Goal: Task Accomplishment & Management: Manage account settings

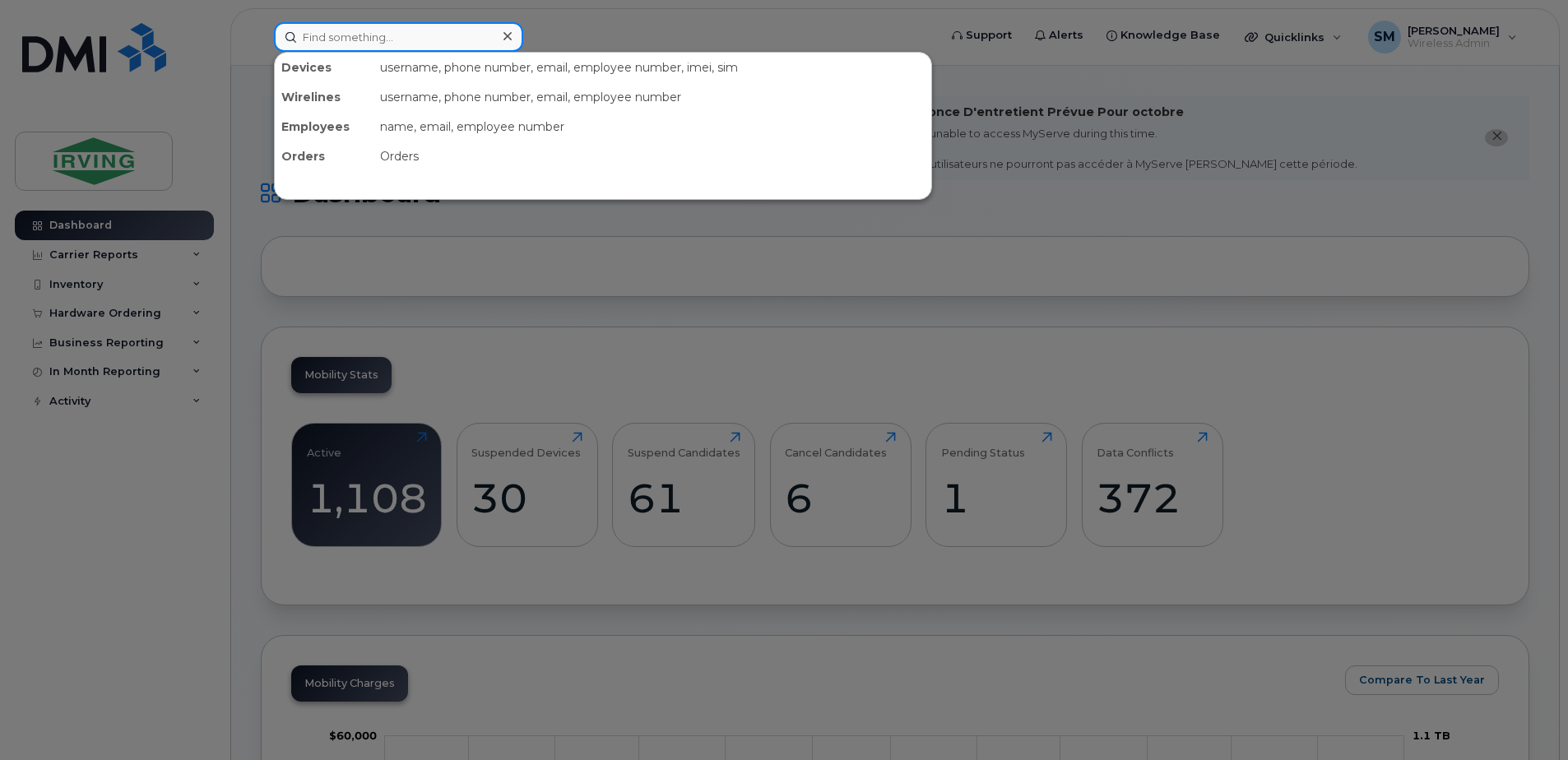
click at [366, 43] on input at bounding box center [399, 36] width 249 height 29
paste input "G78F20D793E1"
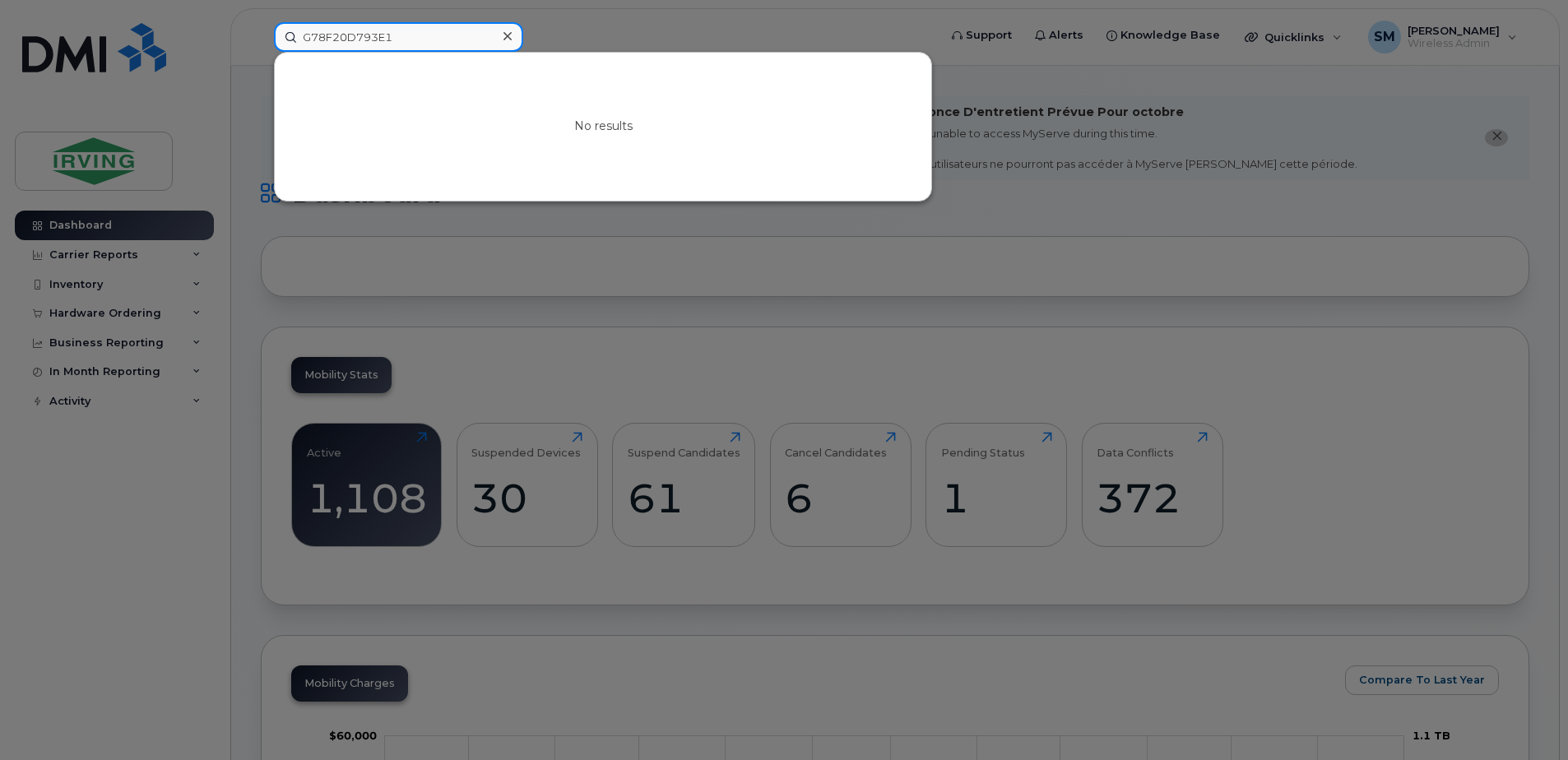
drag, startPoint x: 413, startPoint y: 34, endPoint x: 331, endPoint y: 35, distance: 82.0
click at [331, 35] on input "G78F20D793E1" at bounding box center [399, 36] width 249 height 29
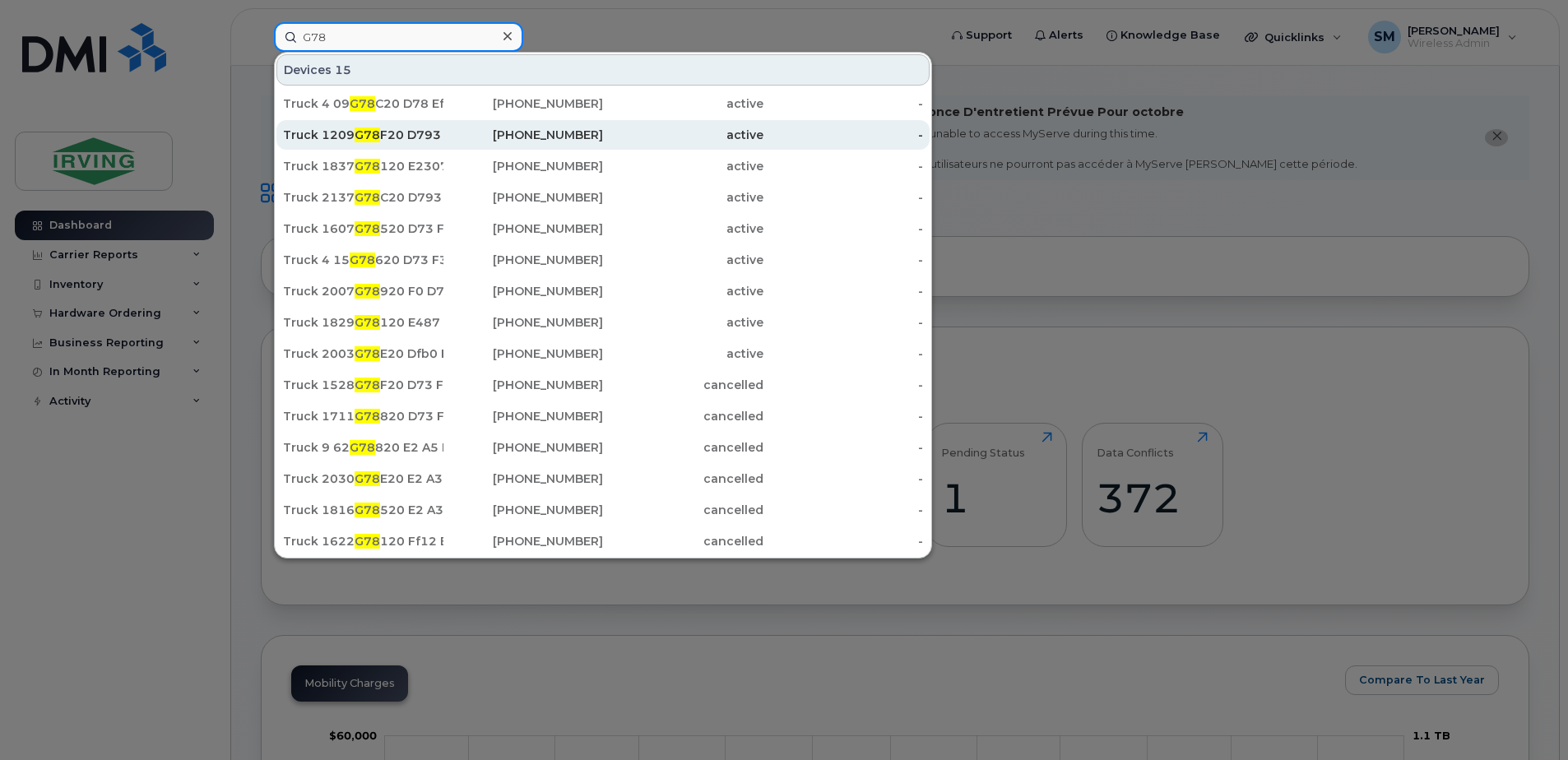
type input "G78"
click at [401, 136] on div "Truck 1209 G78 F20 D793 E1" at bounding box center [363, 134] width 161 height 16
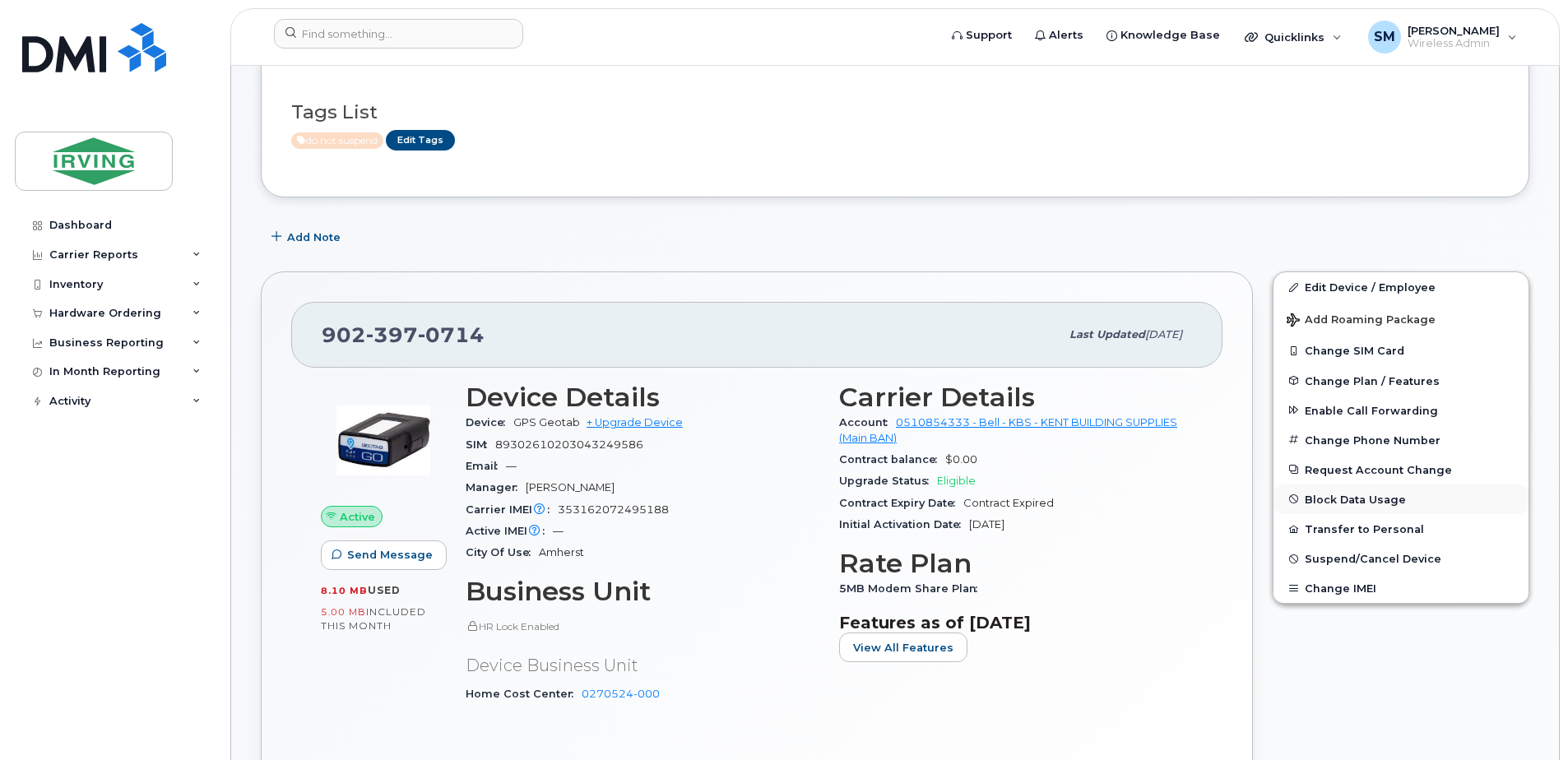
scroll to position [246, 0]
click at [1359, 559] on span "Suspend/Cancel Device" at bounding box center [1372, 557] width 136 height 12
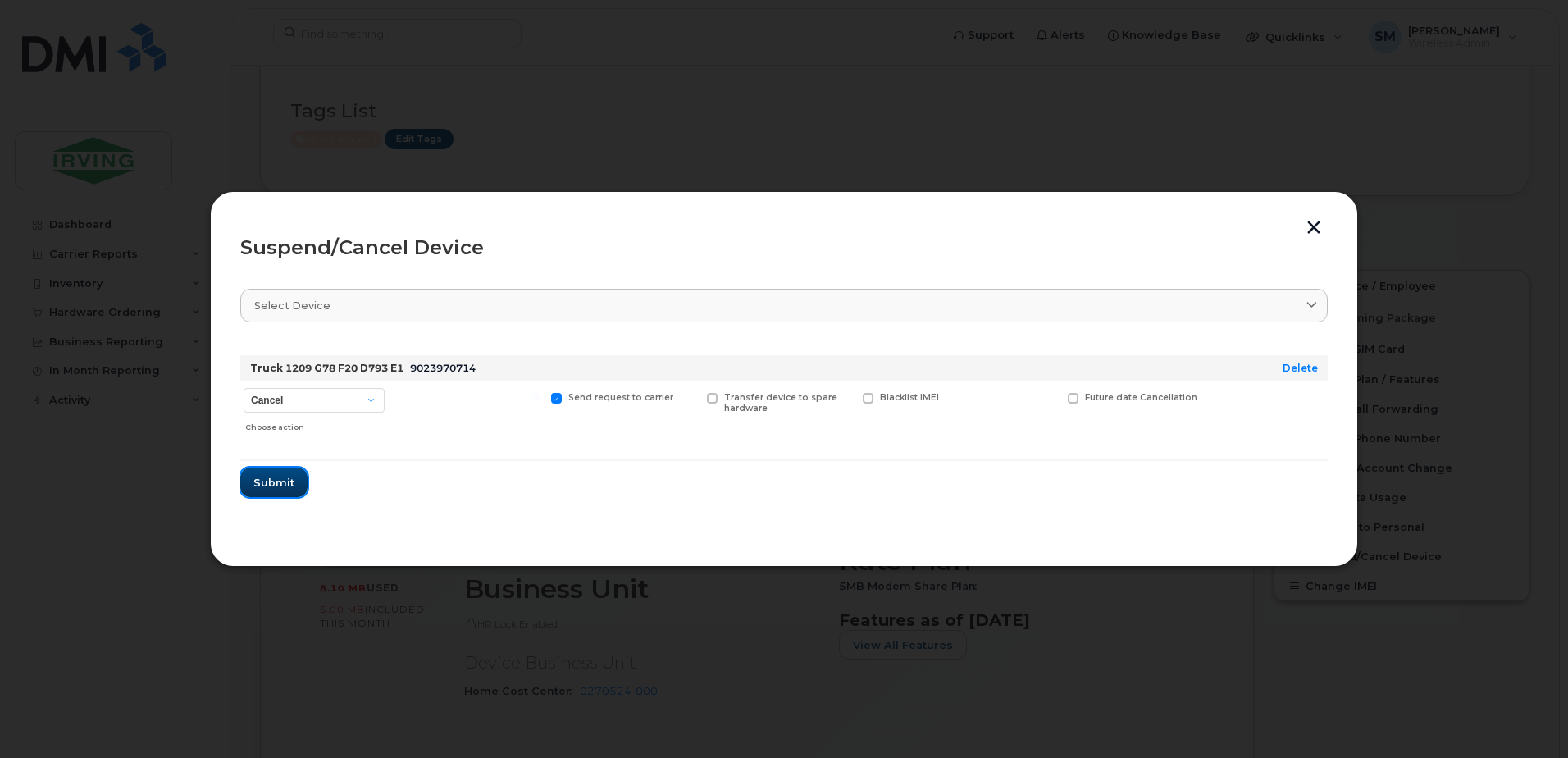
click at [275, 490] on span "Submit" at bounding box center [273, 483] width 41 height 15
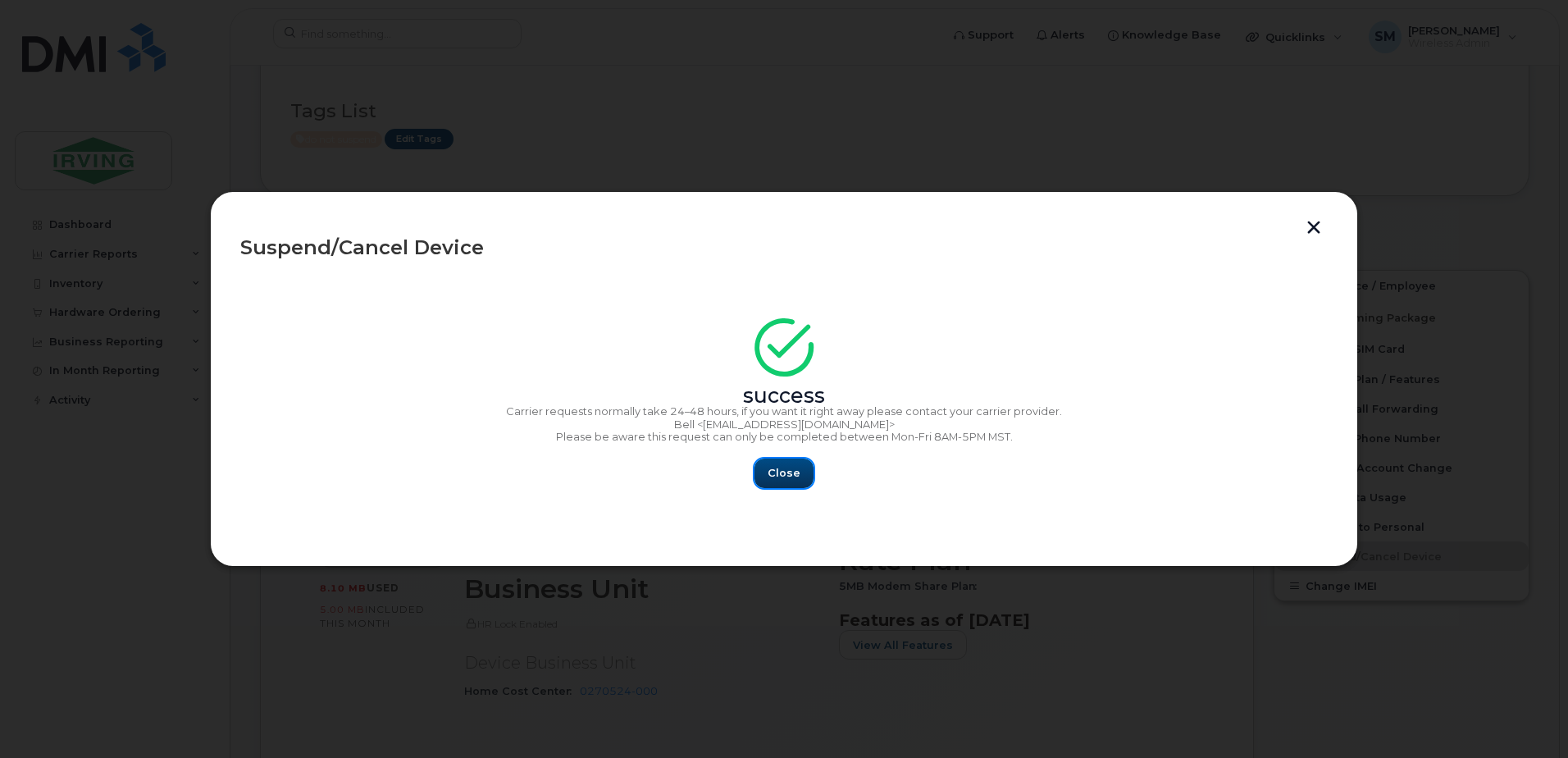
click at [790, 472] on span "Close" at bounding box center [784, 472] width 33 height 15
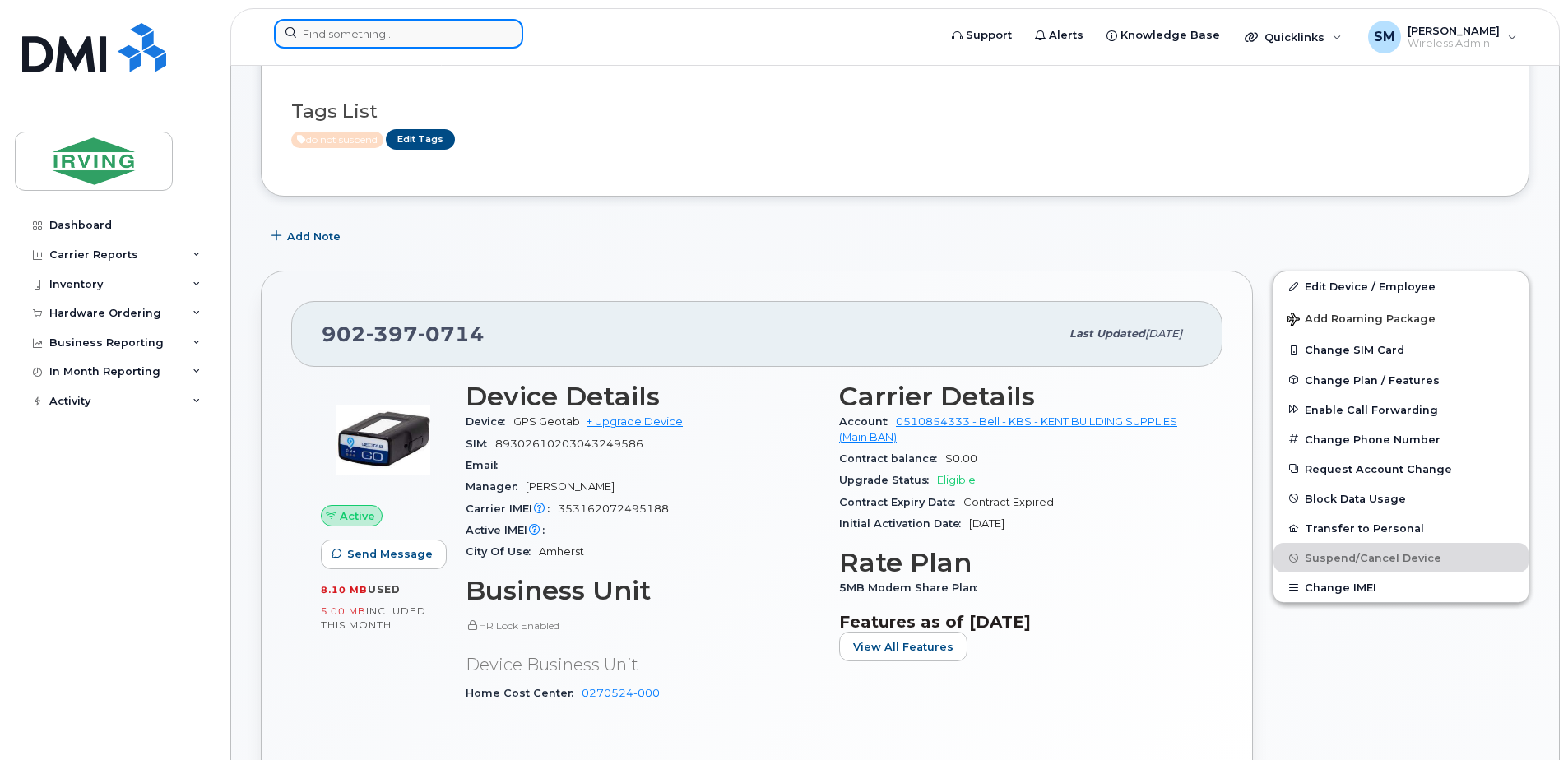
click at [367, 31] on input at bounding box center [399, 33] width 249 height 29
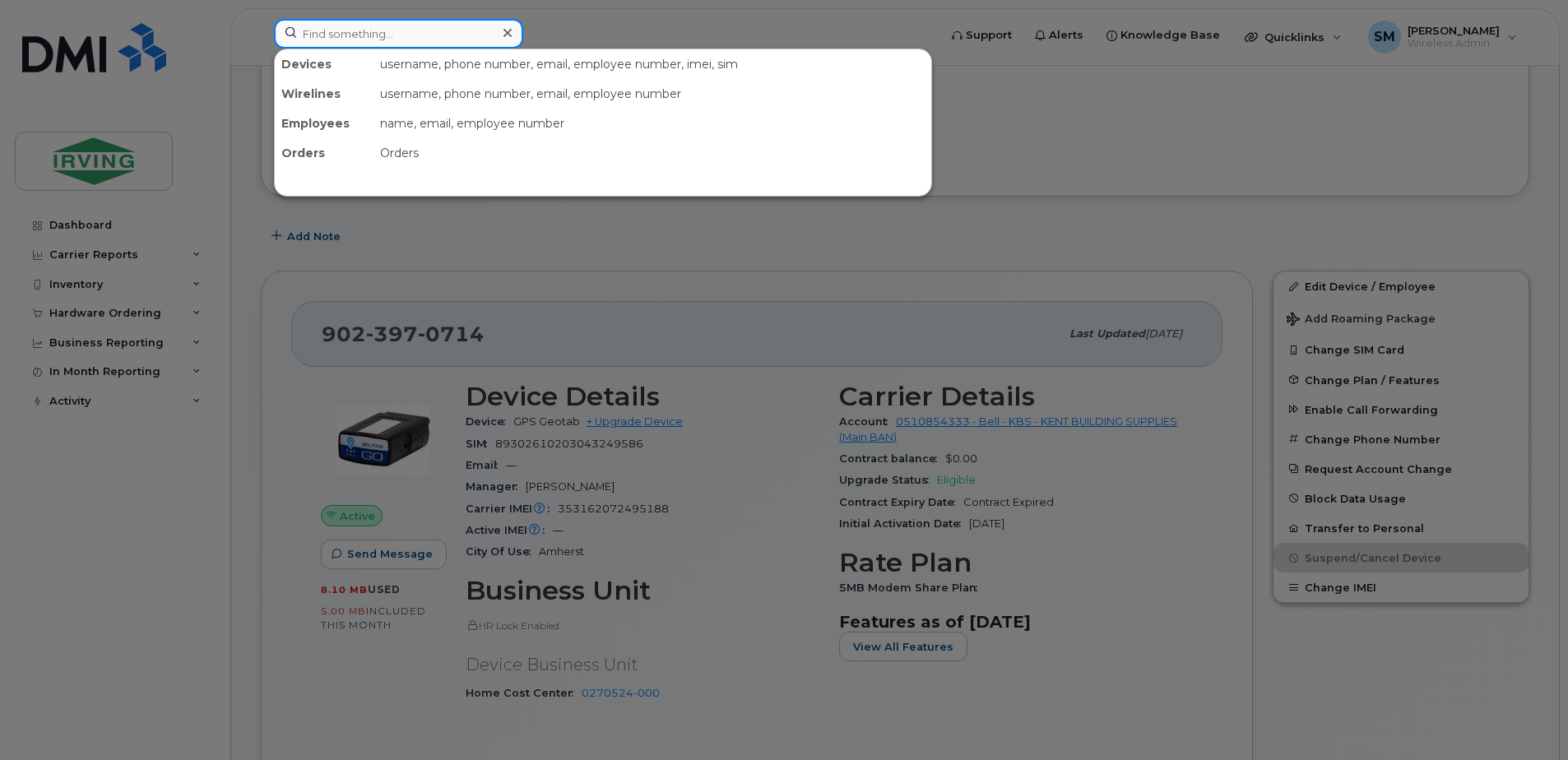
paste input "G7-8F2-0D7-3F35"
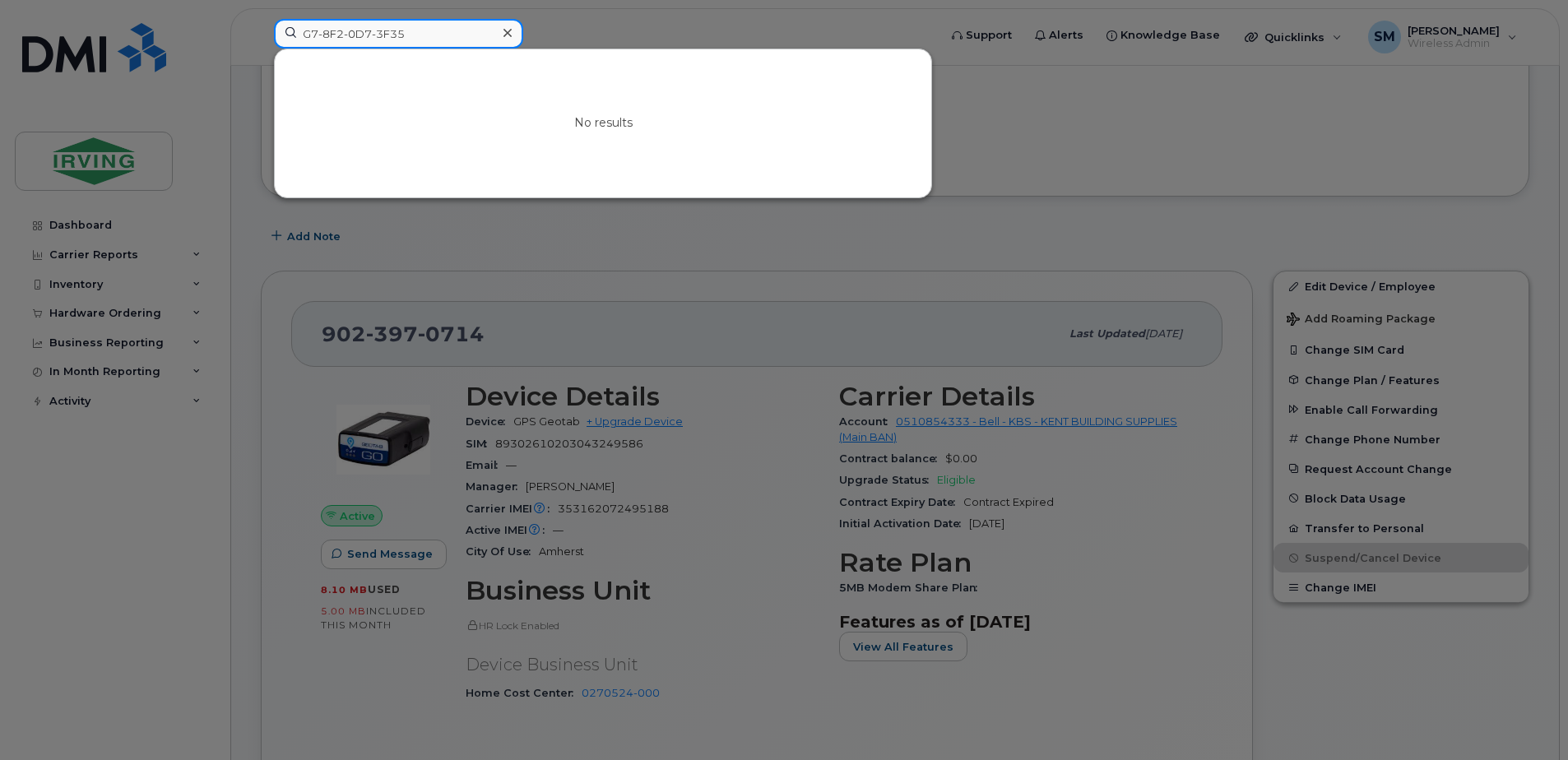
drag, startPoint x: 412, startPoint y: 33, endPoint x: 344, endPoint y: 33, distance: 68.0
click at [344, 33] on input "G7-8F2-0D7-3F35" at bounding box center [399, 33] width 249 height 29
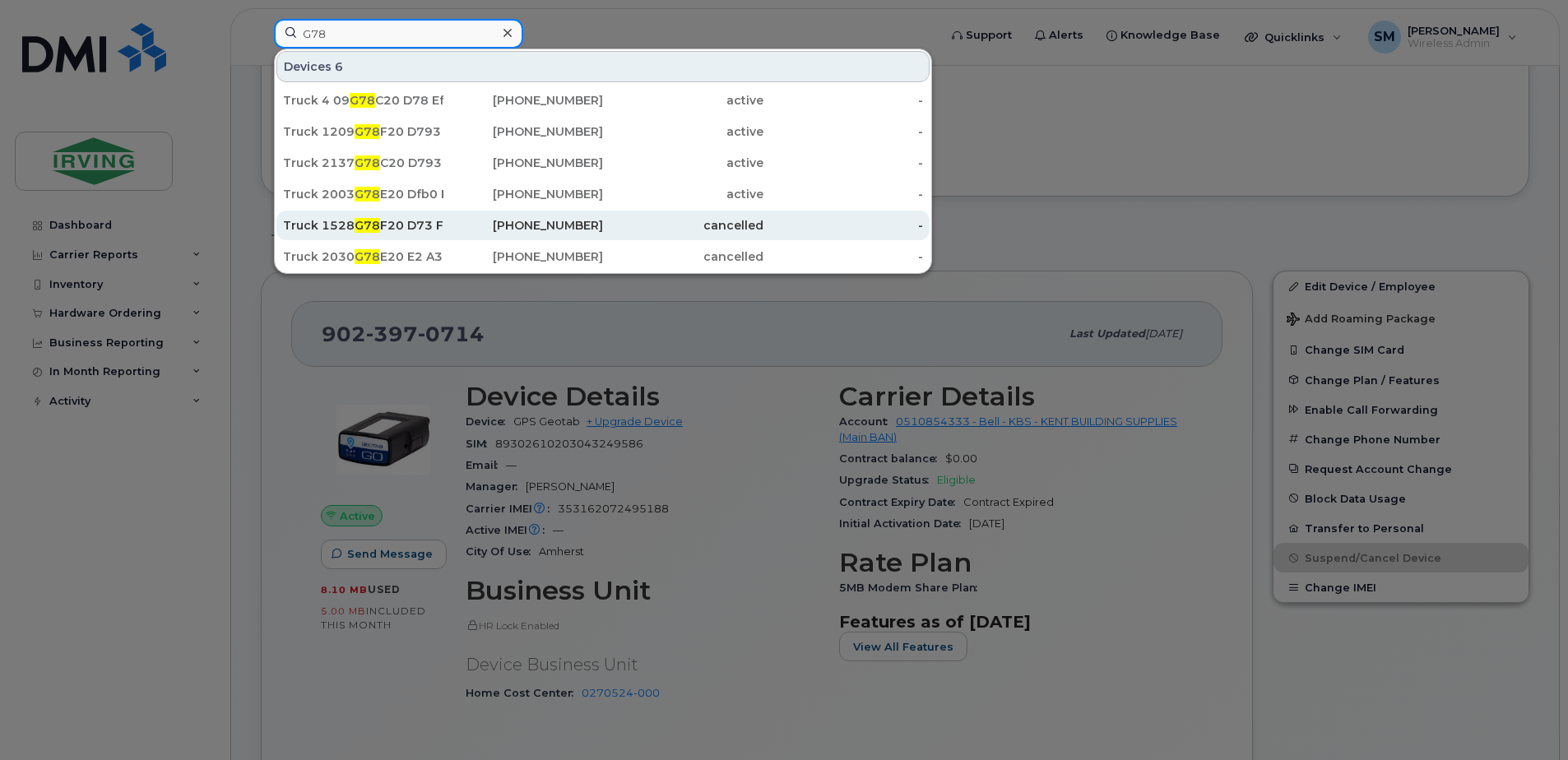
type input "G78"
click at [449, 227] on div "506-626-1488" at bounding box center [523, 224] width 161 height 16
